Goal: Task Accomplishment & Management: Manage account settings

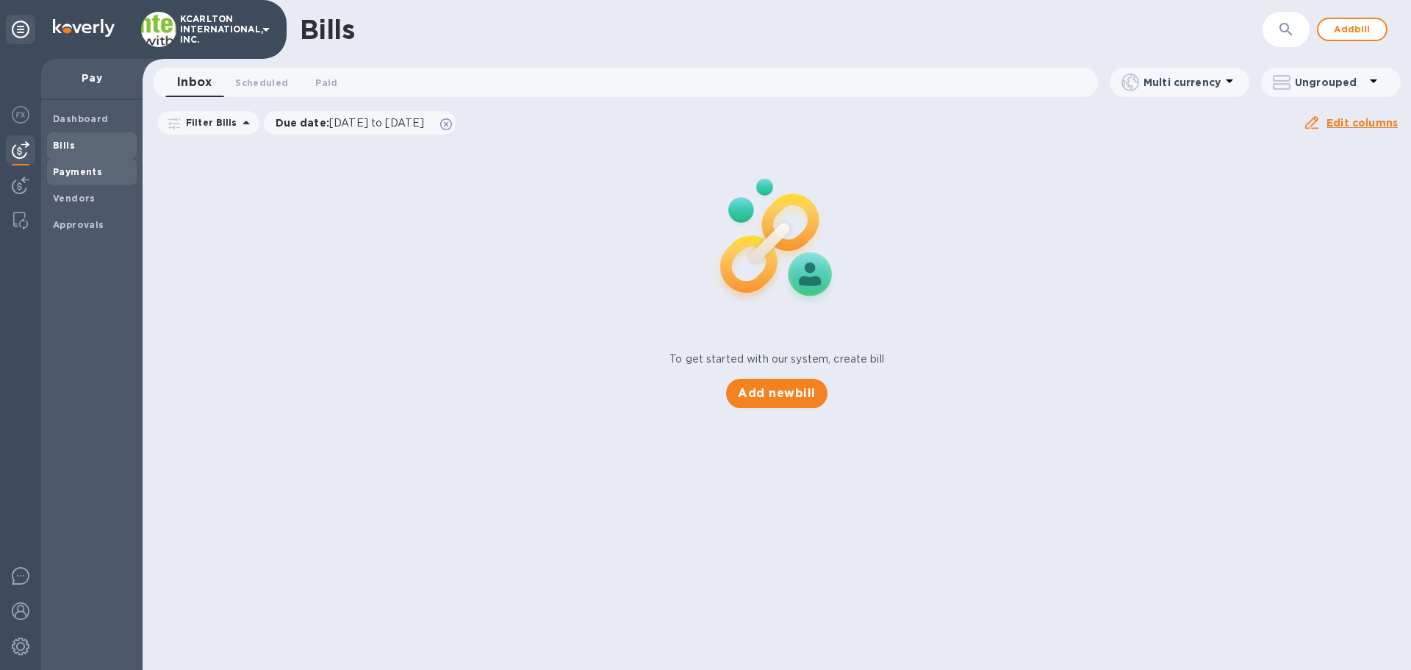
click at [79, 172] on b "Payments" at bounding box center [77, 171] width 49 height 11
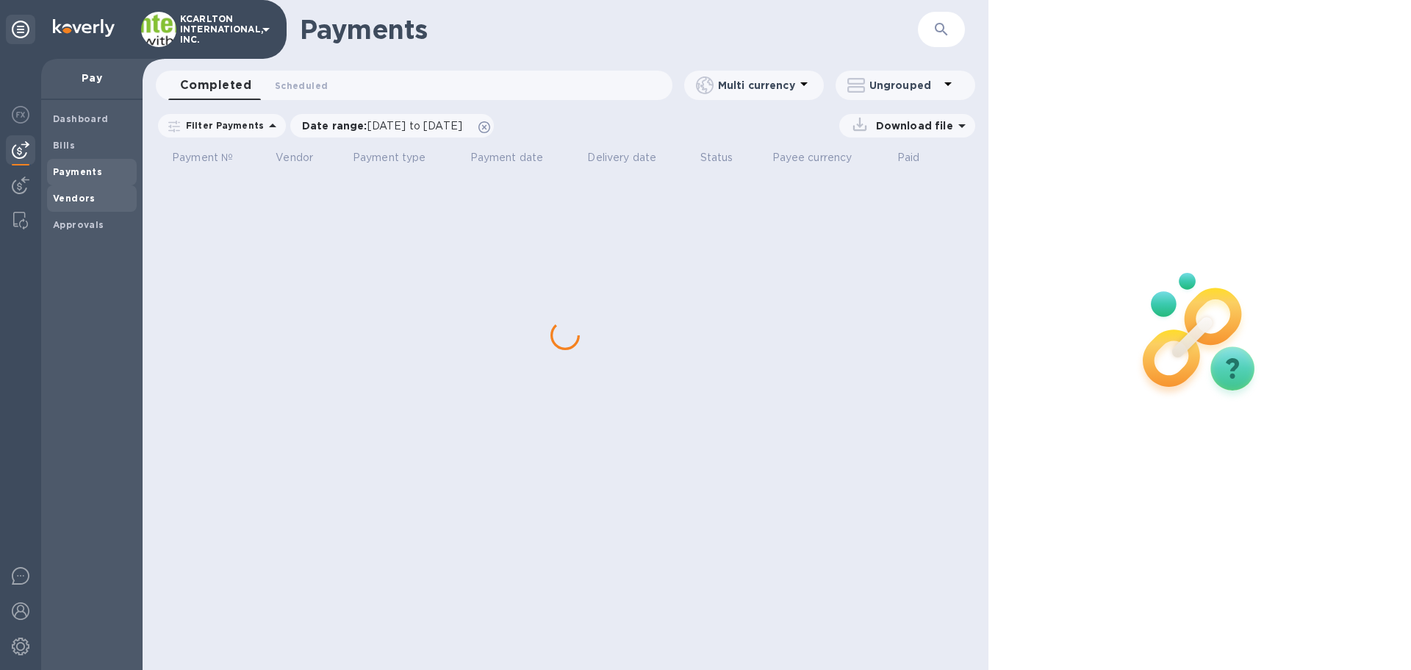
click at [73, 202] on b "Vendors" at bounding box center [74, 198] width 43 height 11
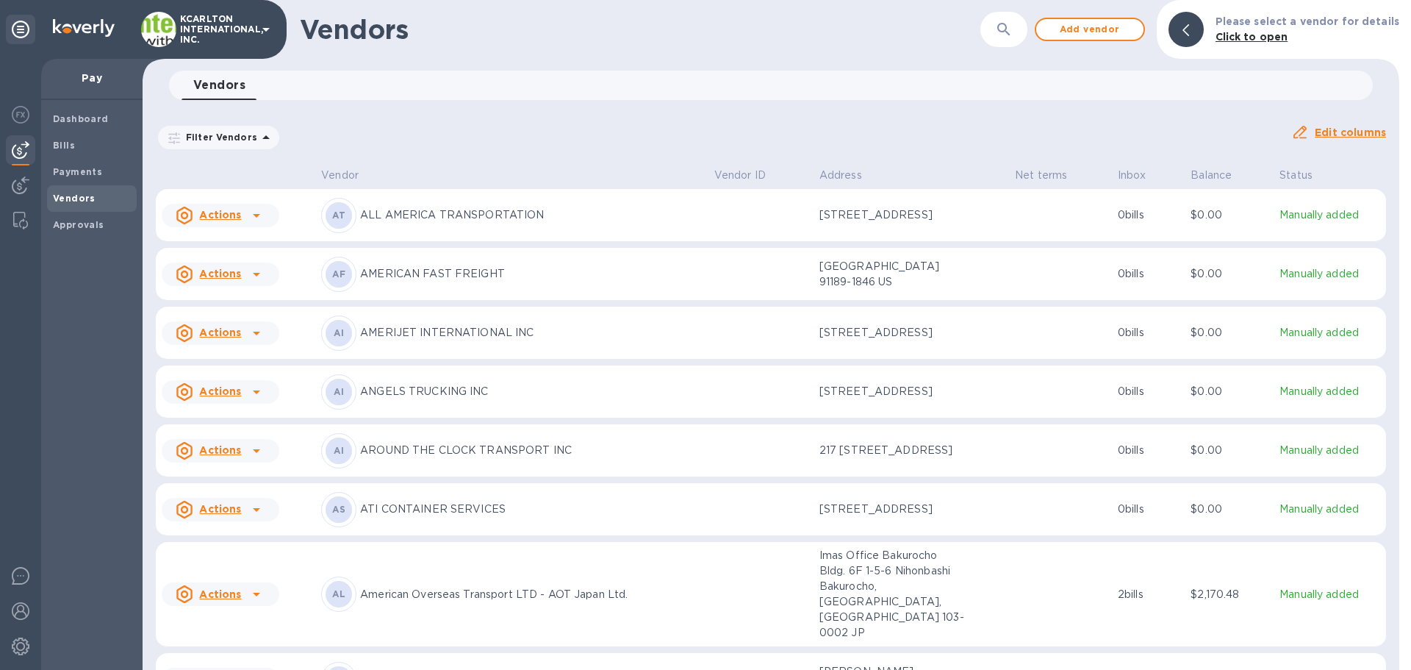
click at [992, 32] on div "​" at bounding box center [1003, 30] width 47 height 36
click at [1005, 28] on icon "button" at bounding box center [1003, 29] width 12 height 12
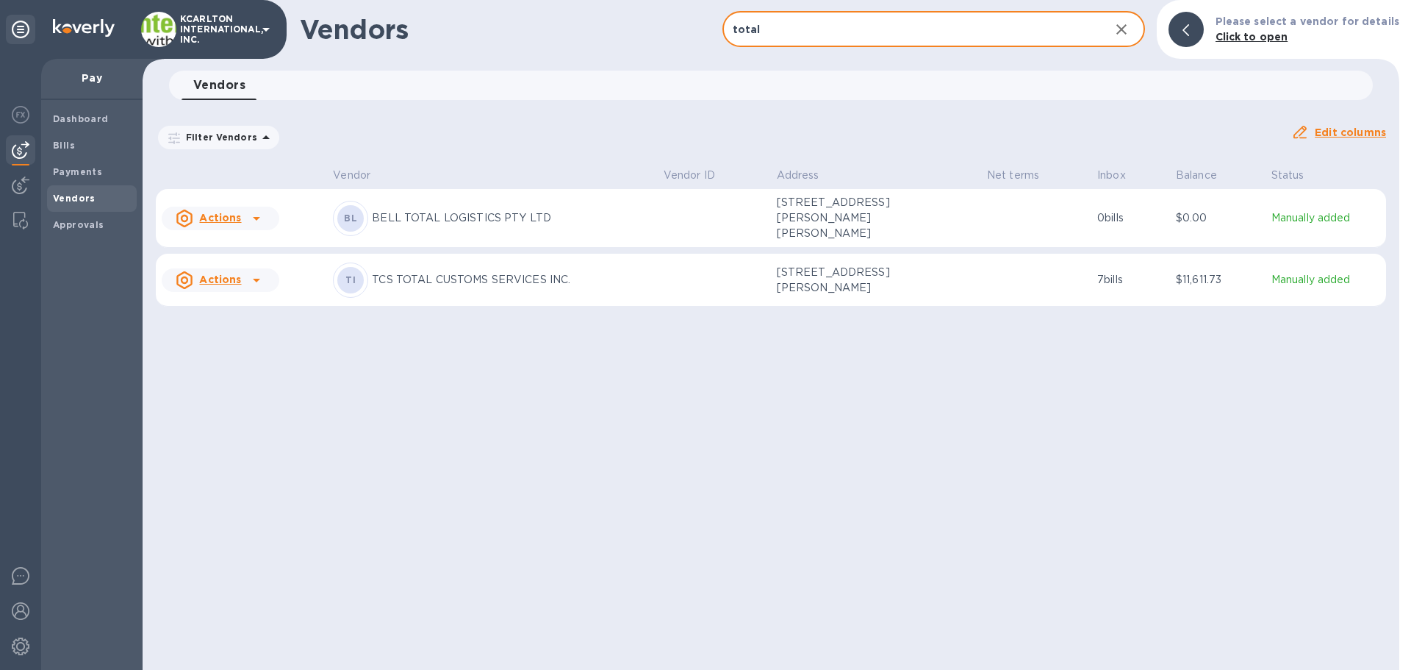
type input "total"
click at [548, 279] on p "TCS TOTAL CUSTOMS SERVICES INC." at bounding box center [512, 279] width 280 height 15
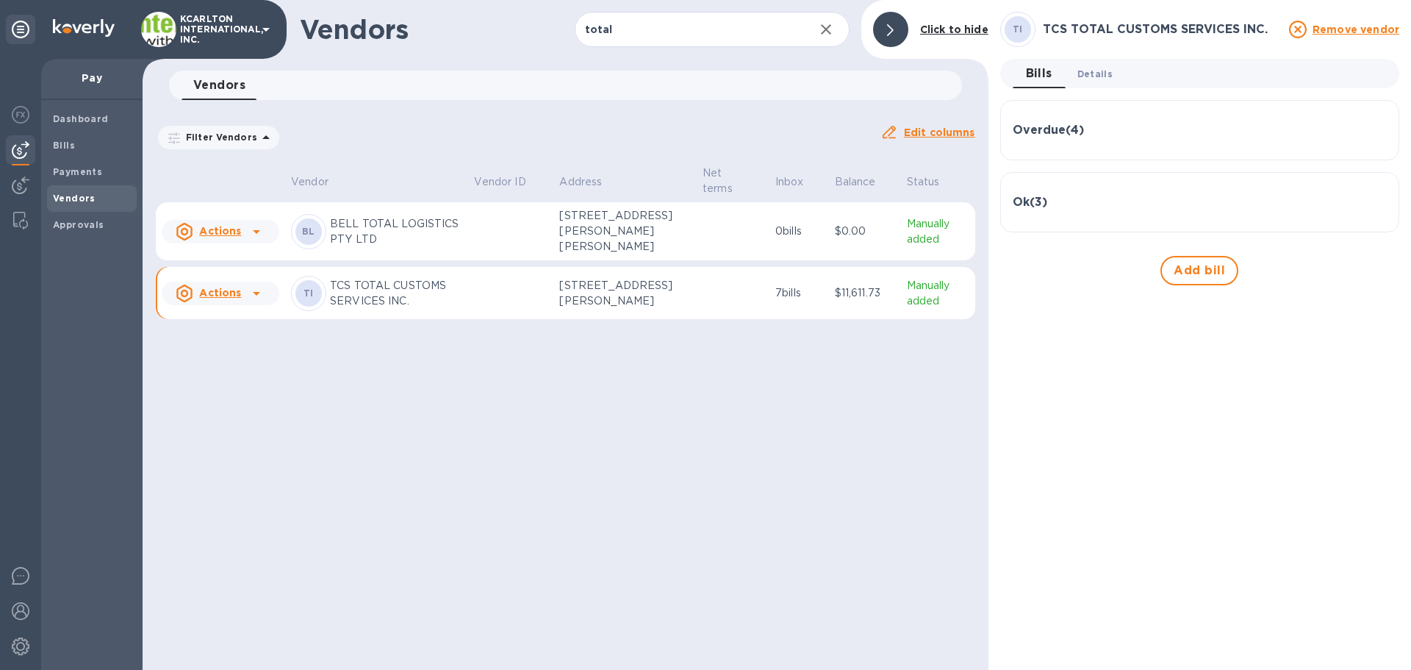
click at [1088, 77] on span "Details 0" at bounding box center [1094, 73] width 35 height 15
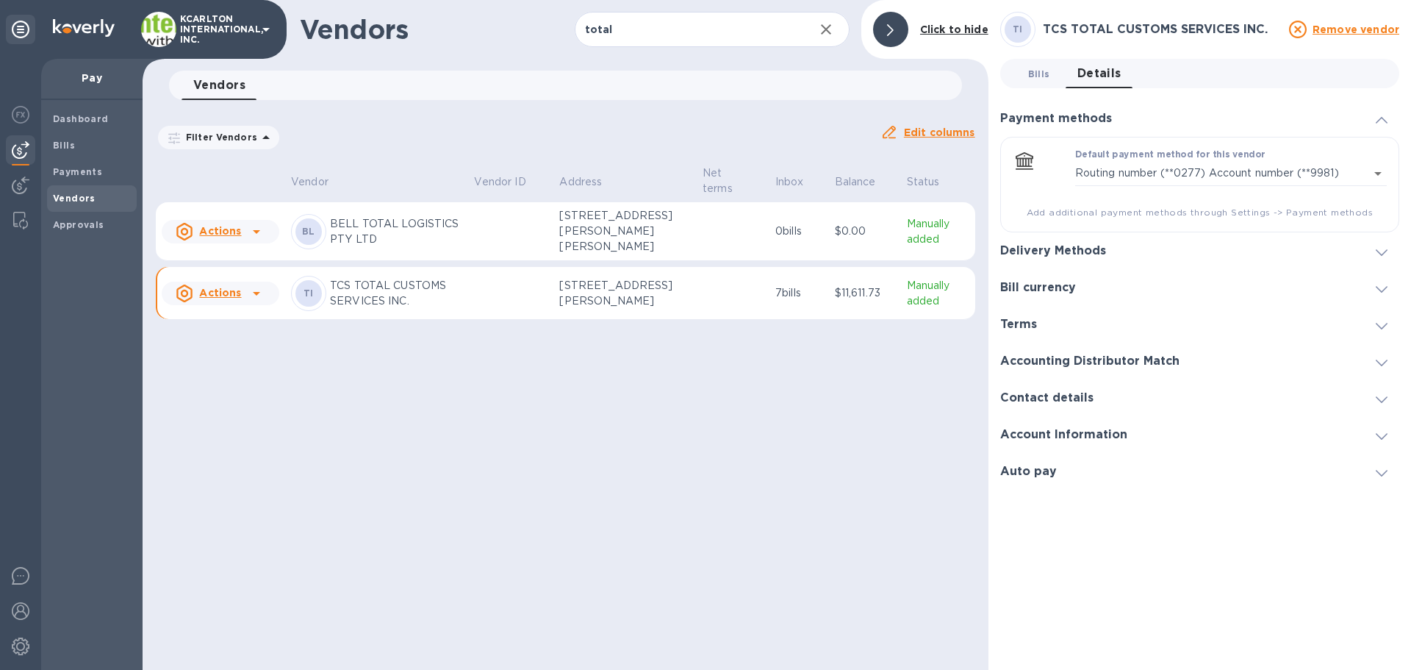
click at [1039, 79] on span "Bills 0" at bounding box center [1039, 73] width 22 height 15
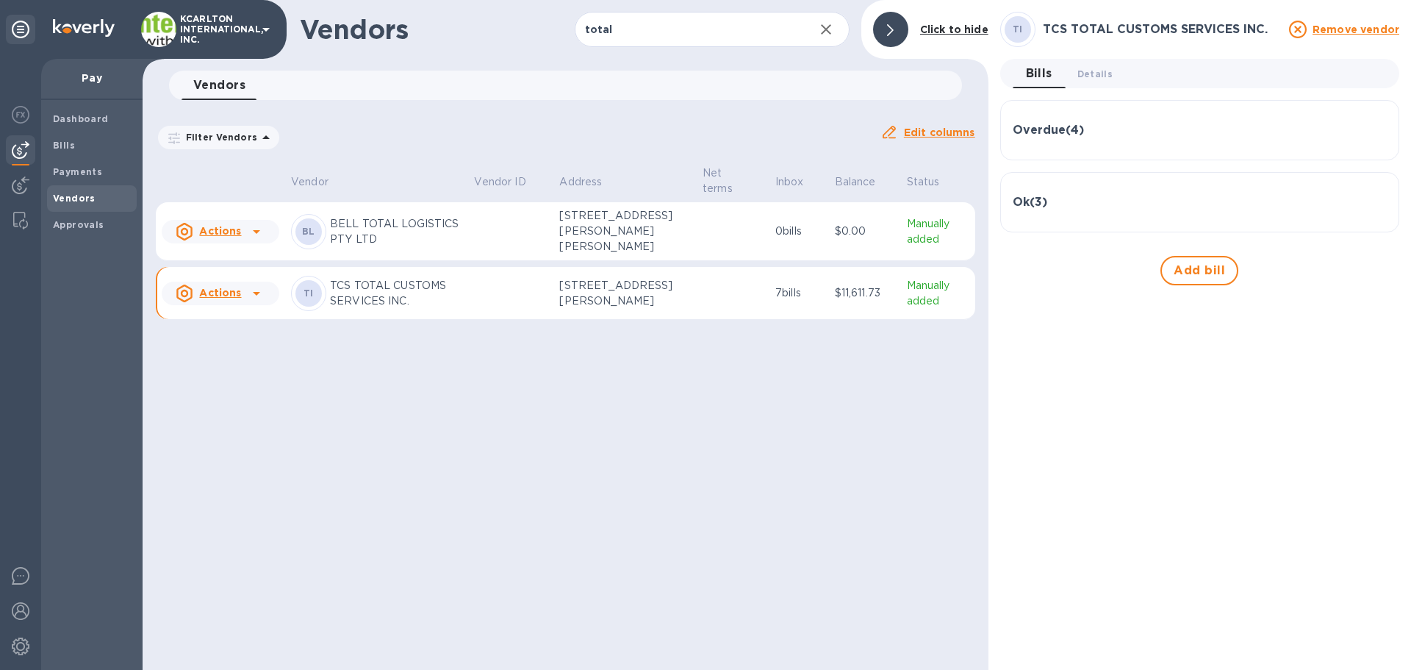
click at [1044, 144] on div "Overdue ( 4 )" at bounding box center [1200, 129] width 374 height 35
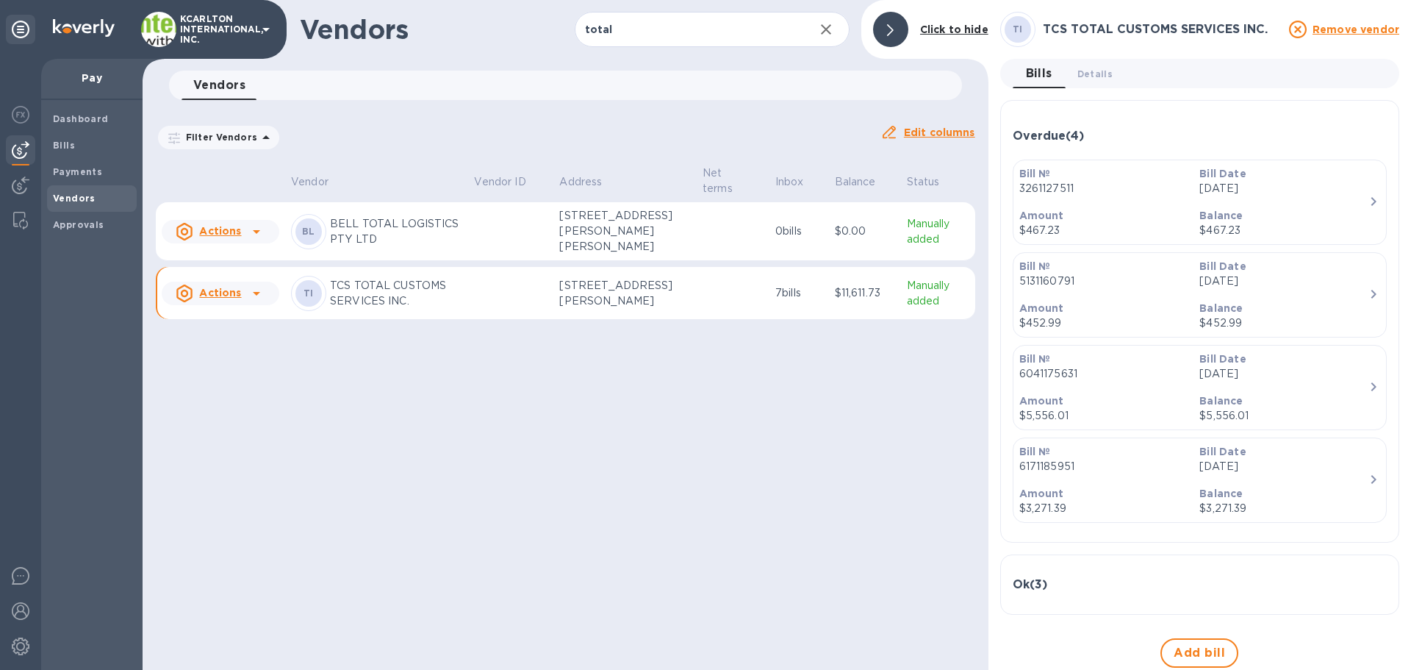
click at [1118, 567] on div "Ok ( 3 )" at bounding box center [1200, 584] width 374 height 35
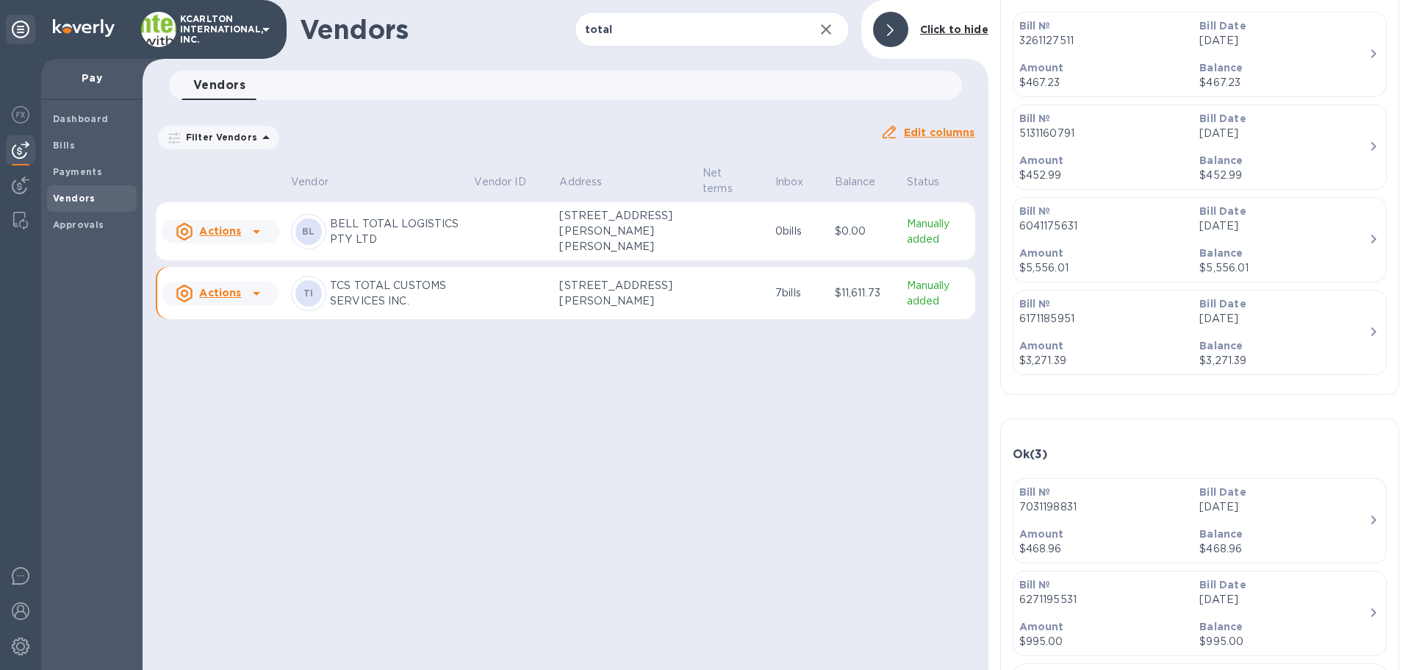
scroll to position [147, 0]
